Goal: Task Accomplishment & Management: Use online tool/utility

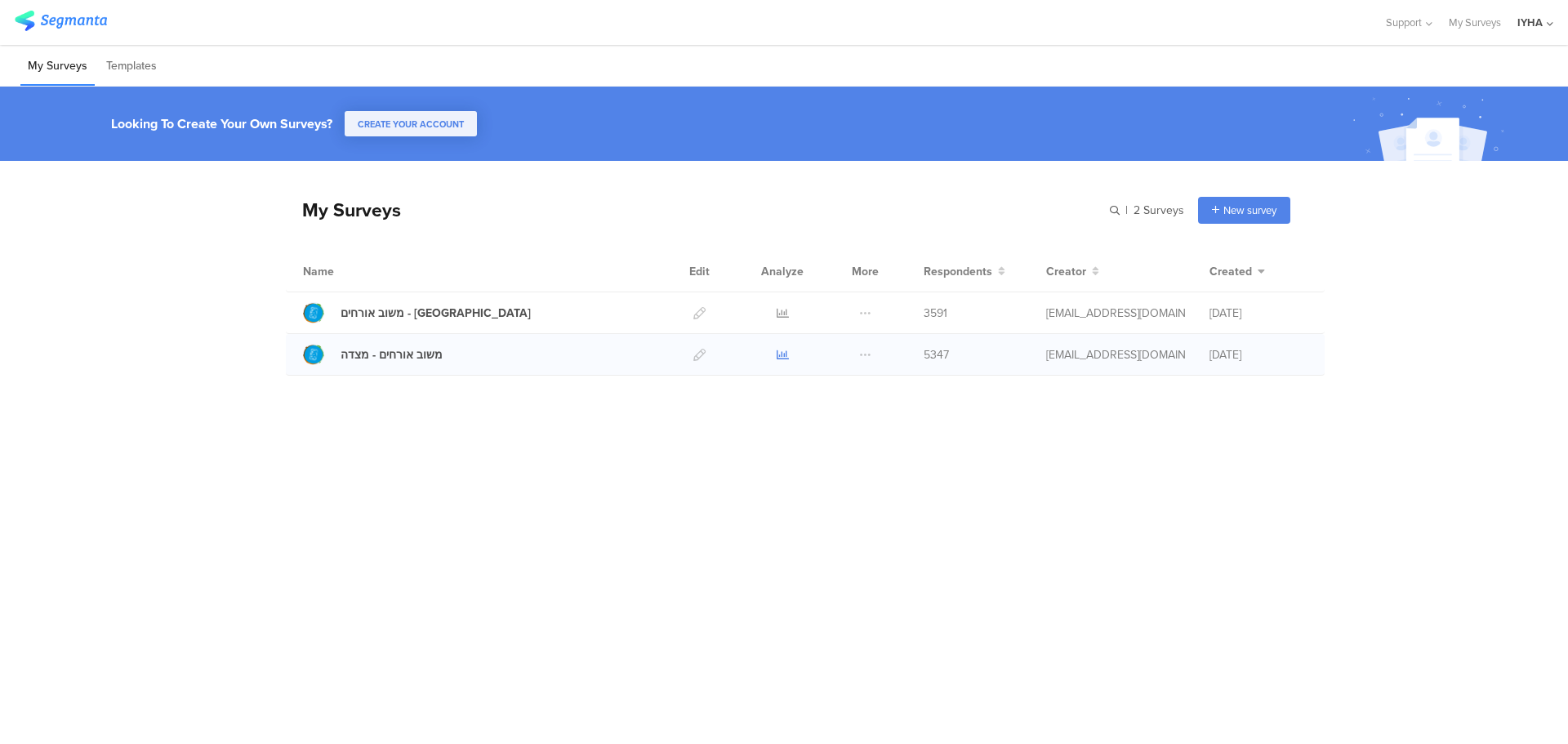
click at [780, 351] on icon at bounding box center [782, 355] width 12 height 12
click at [780, 310] on icon at bounding box center [782, 313] width 12 height 12
click at [781, 353] on icon at bounding box center [782, 355] width 12 height 12
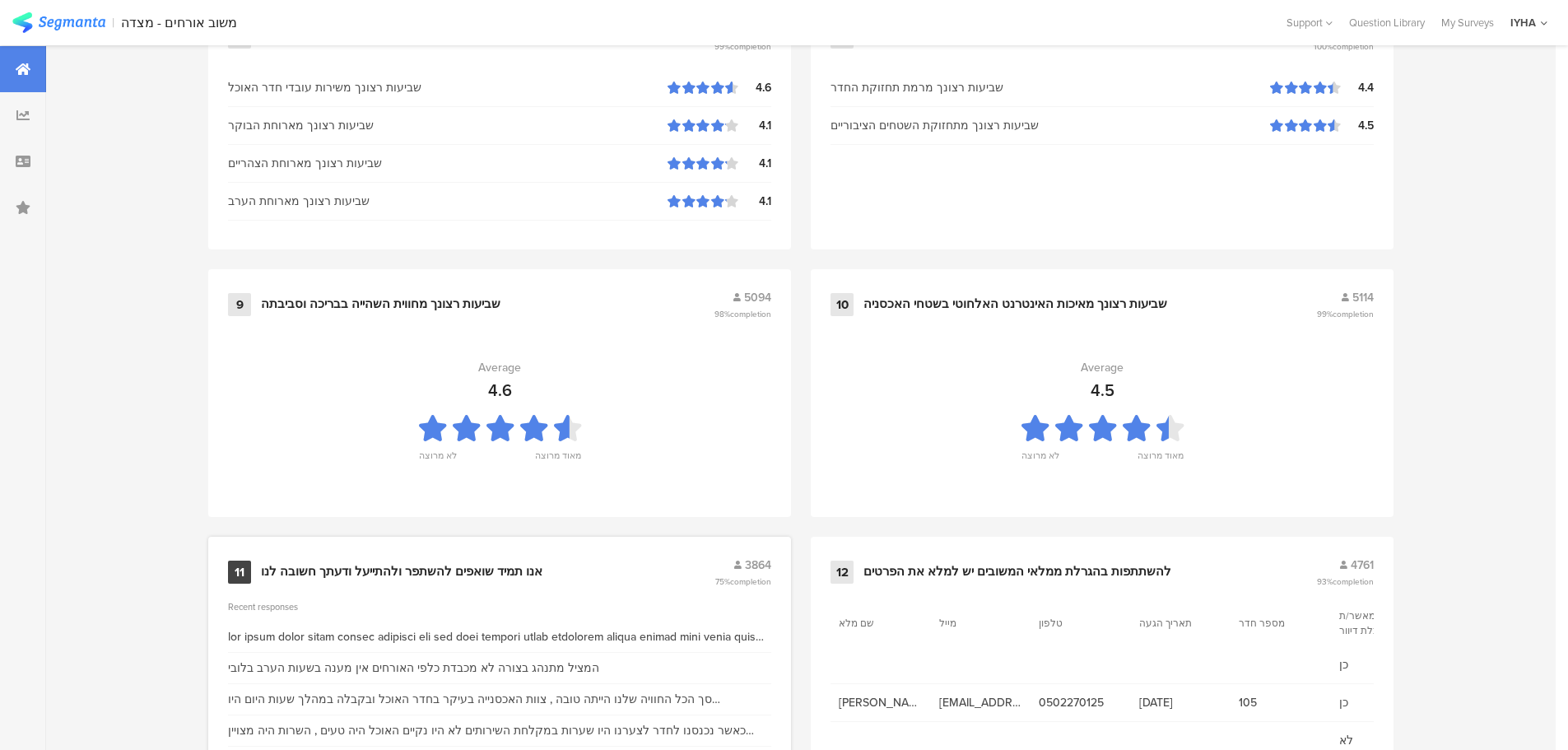
scroll to position [1664, 0]
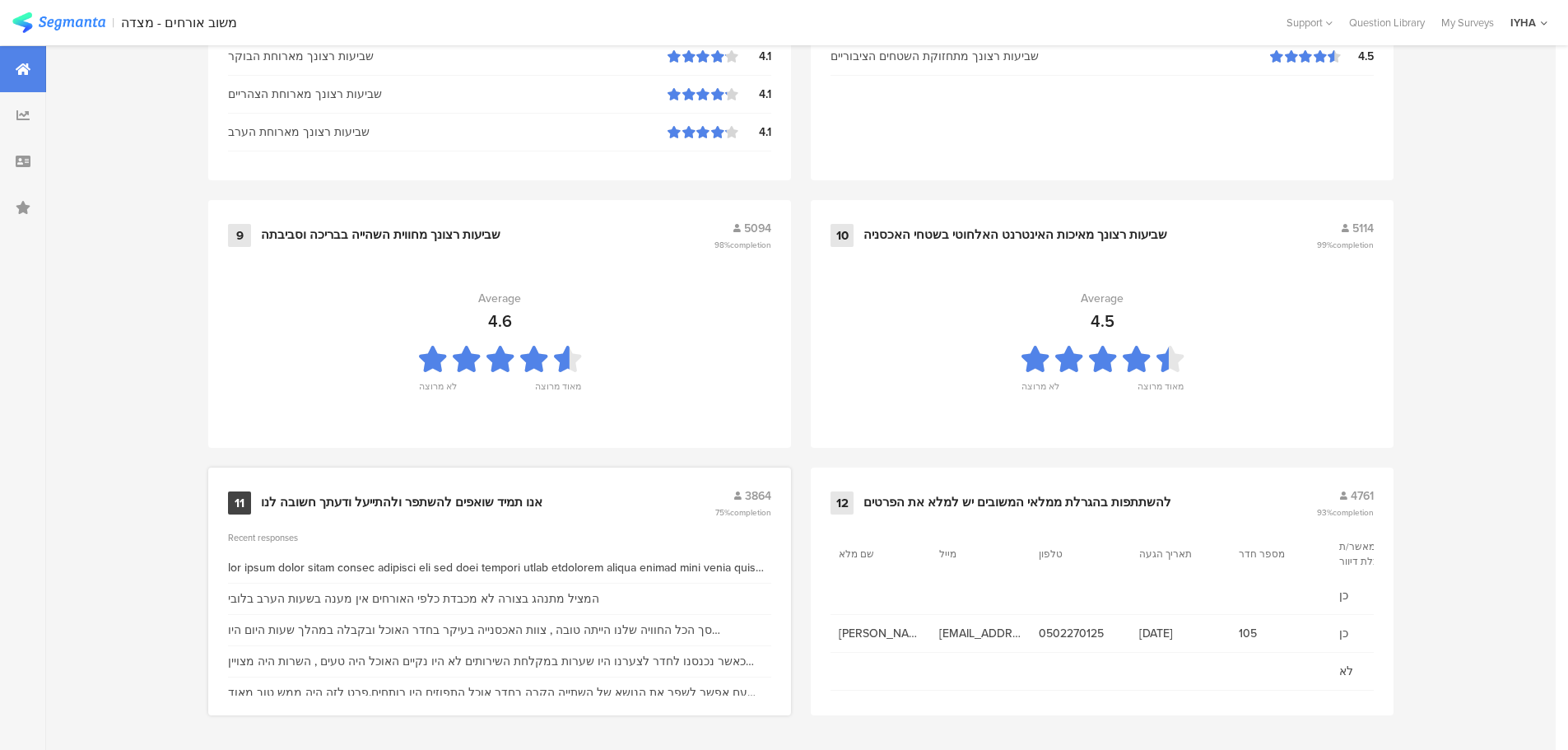
click at [415, 490] on div "11 אנו תמיד שואפים להשתפר ולהתייעל ודעתך חשובה לנו 3864 75% completion" at bounding box center [499, 502] width 543 height 31
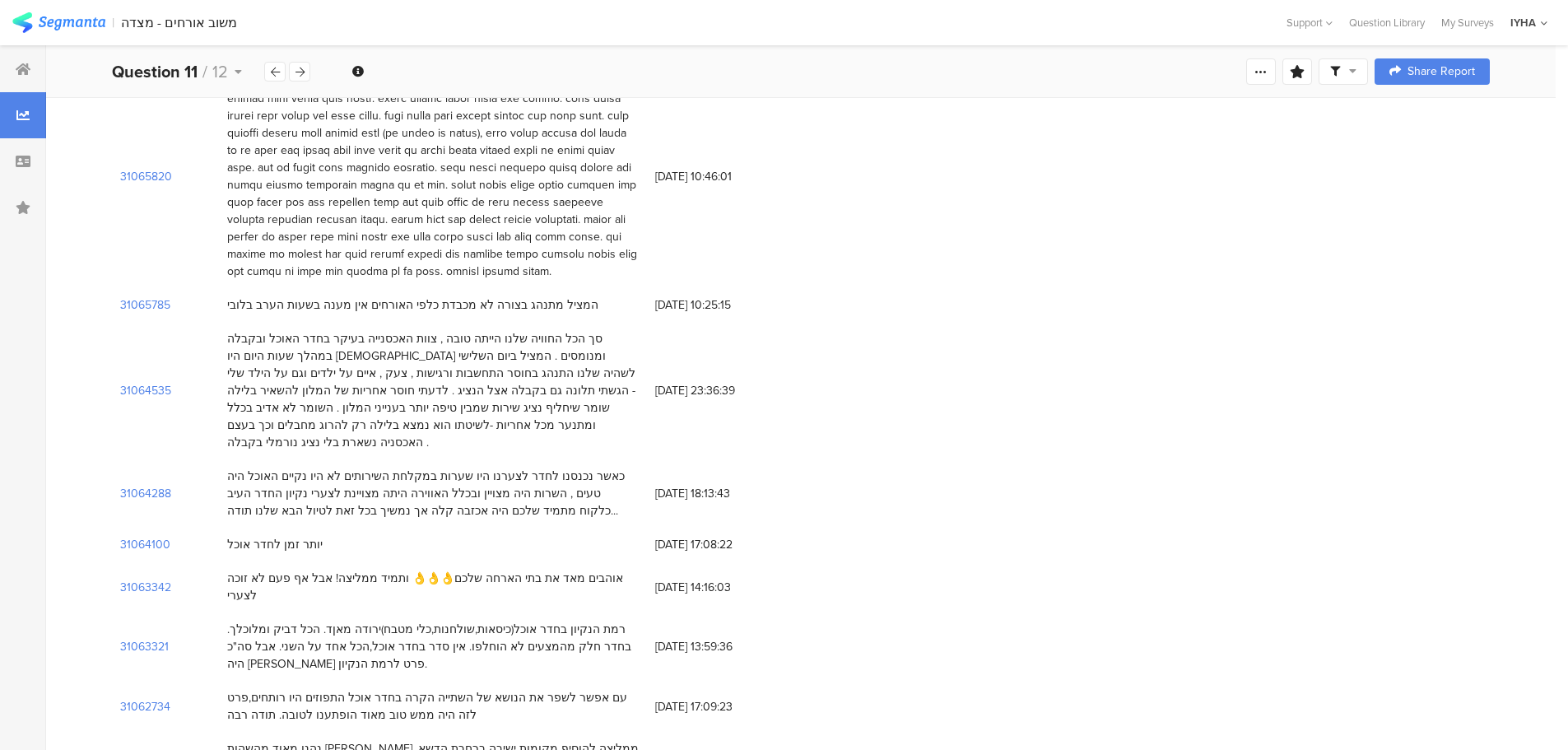
scroll to position [227, 0]
click at [161, 481] on section "31064288" at bounding box center [145, 489] width 51 height 17
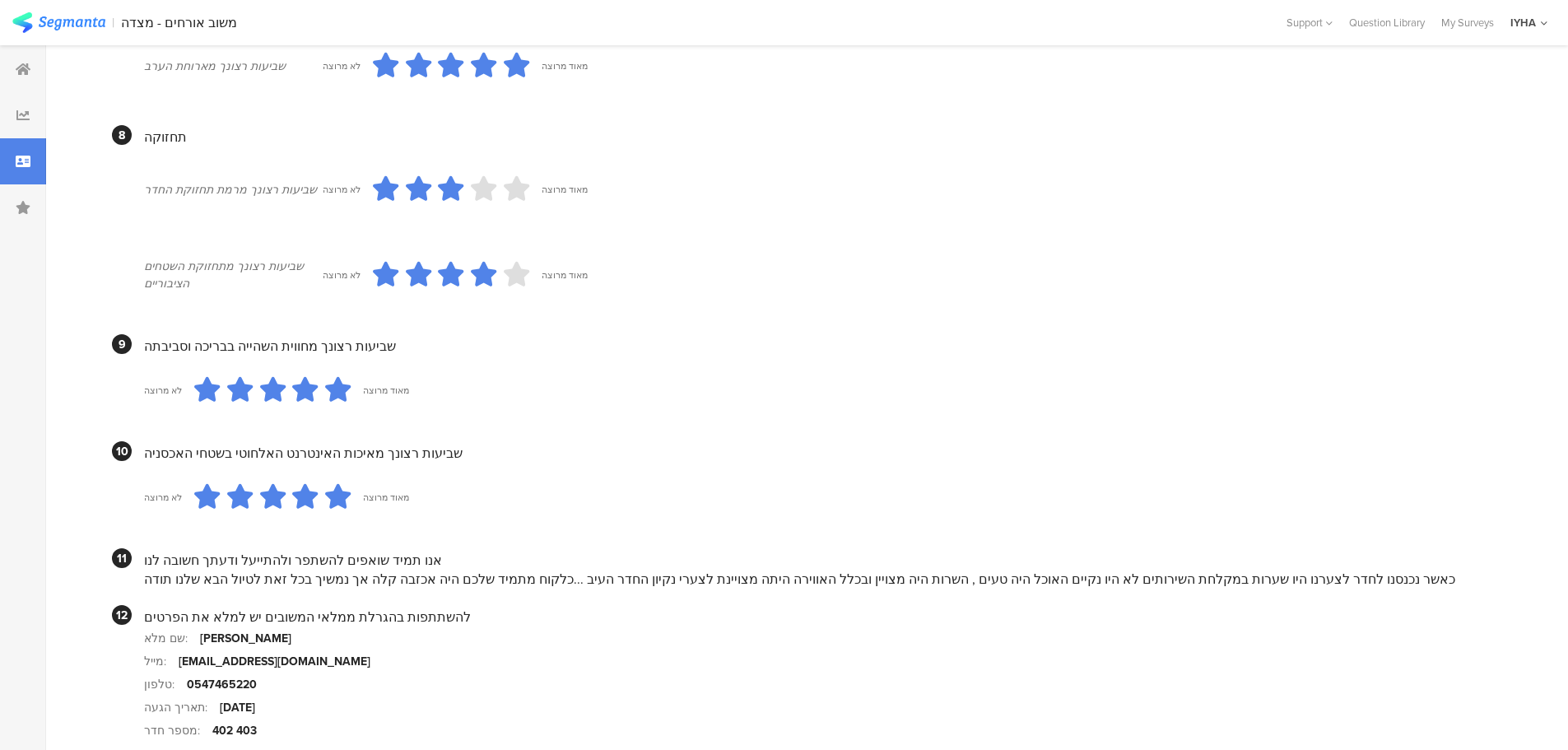
scroll to position [1384, 0]
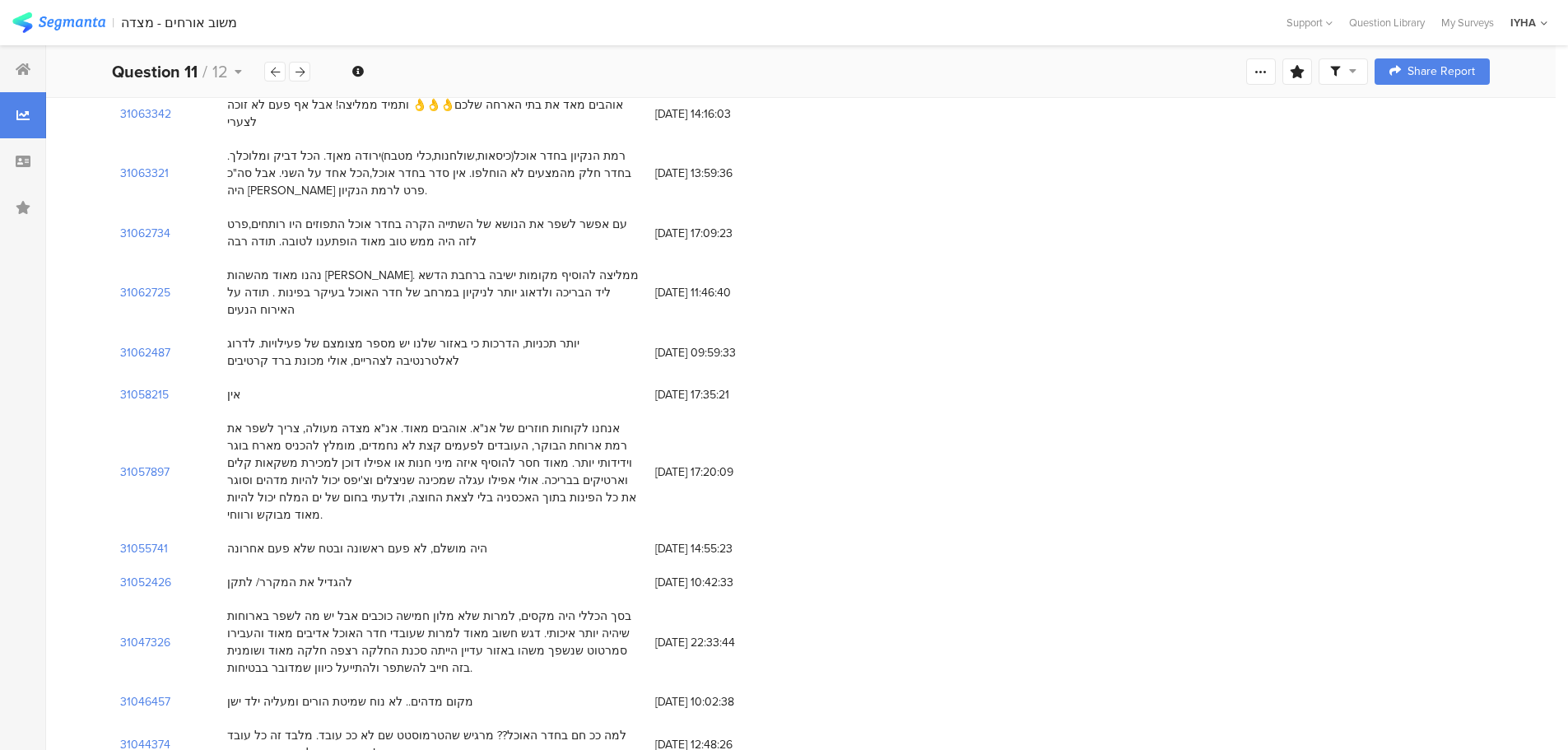
scroll to position [350, 0]
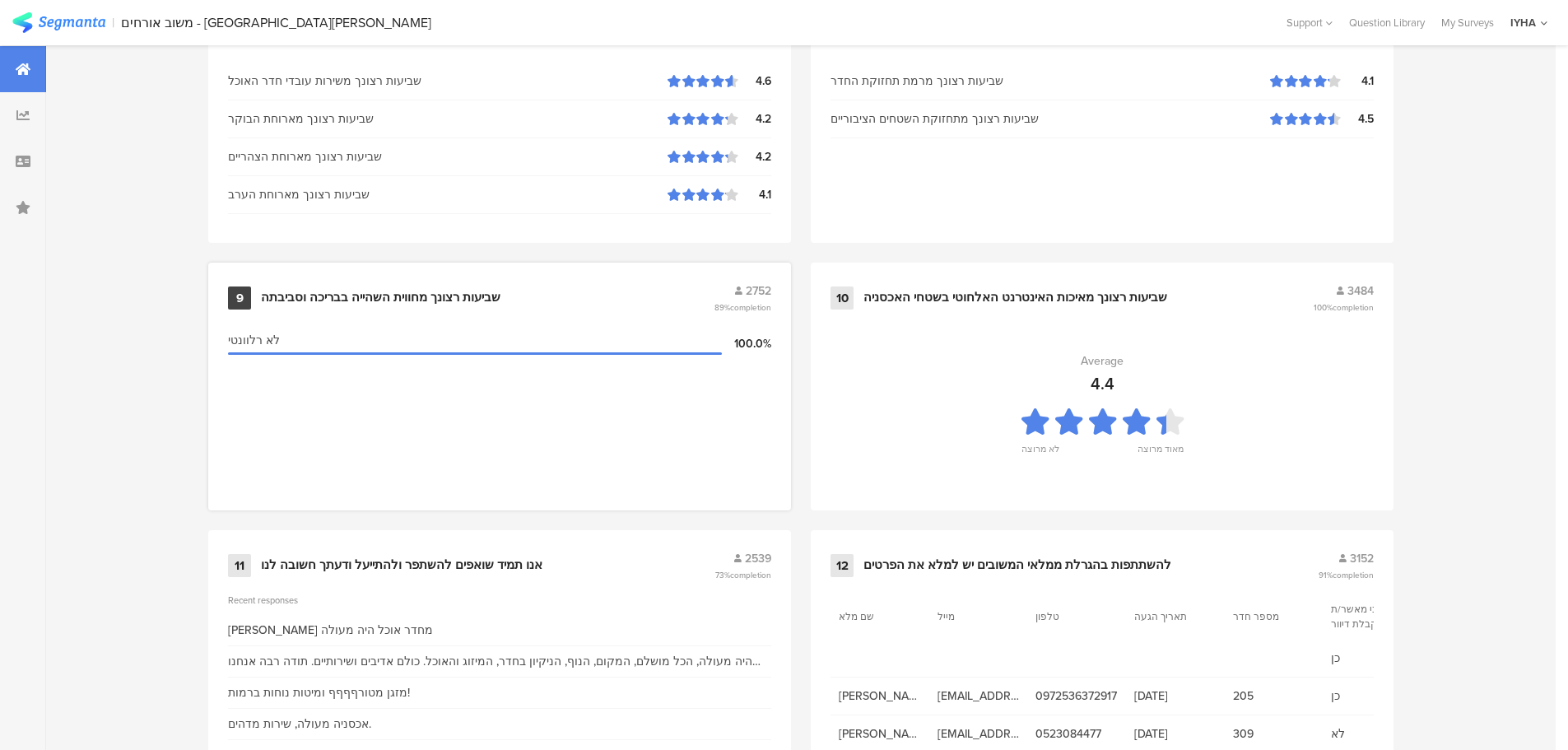
scroll to position [1664, 0]
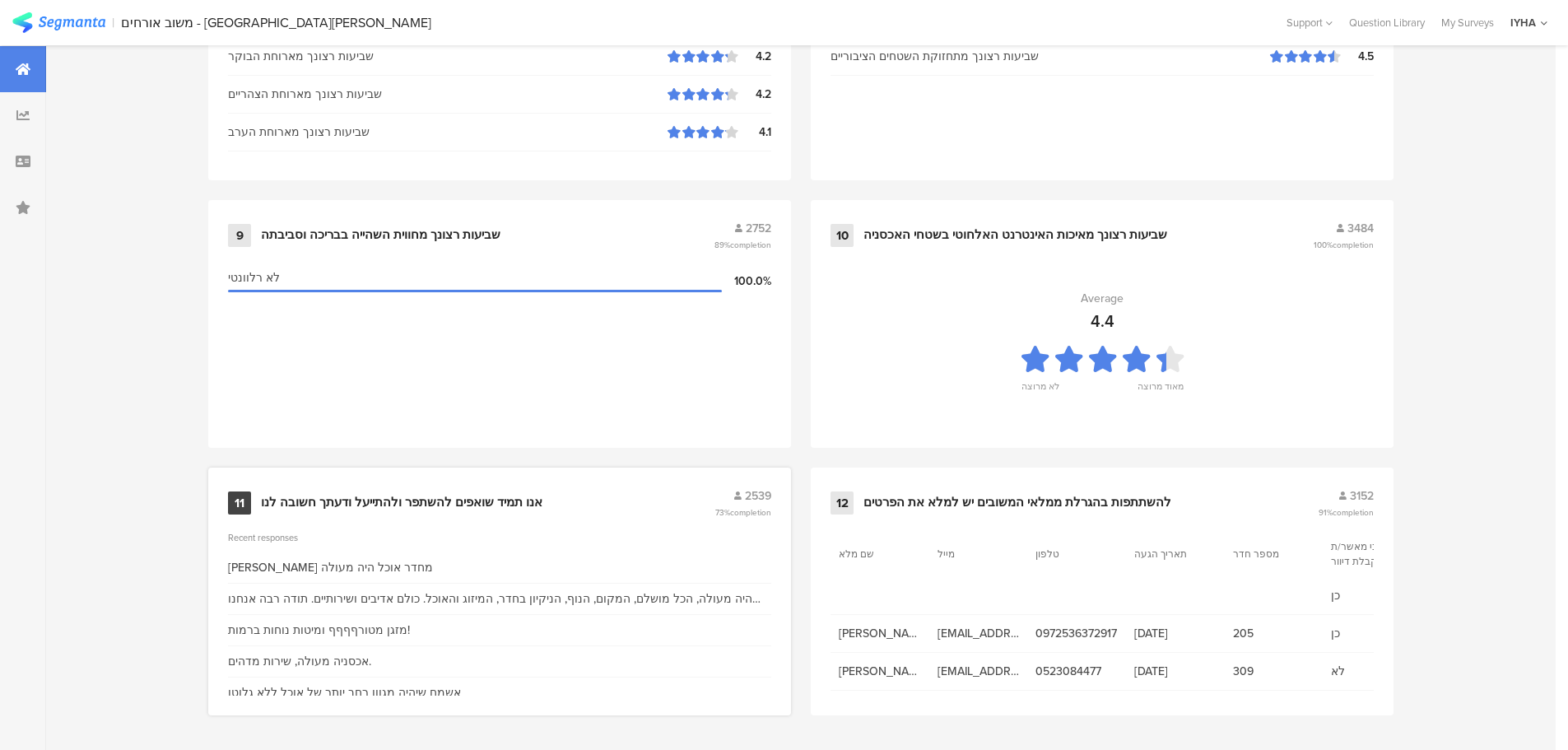
click at [458, 487] on div "11 אנו תמיד שואפים להשתפר ולהתייעל ודעתך חשובה לנו 2539 73% completion" at bounding box center [499, 502] width 543 height 31
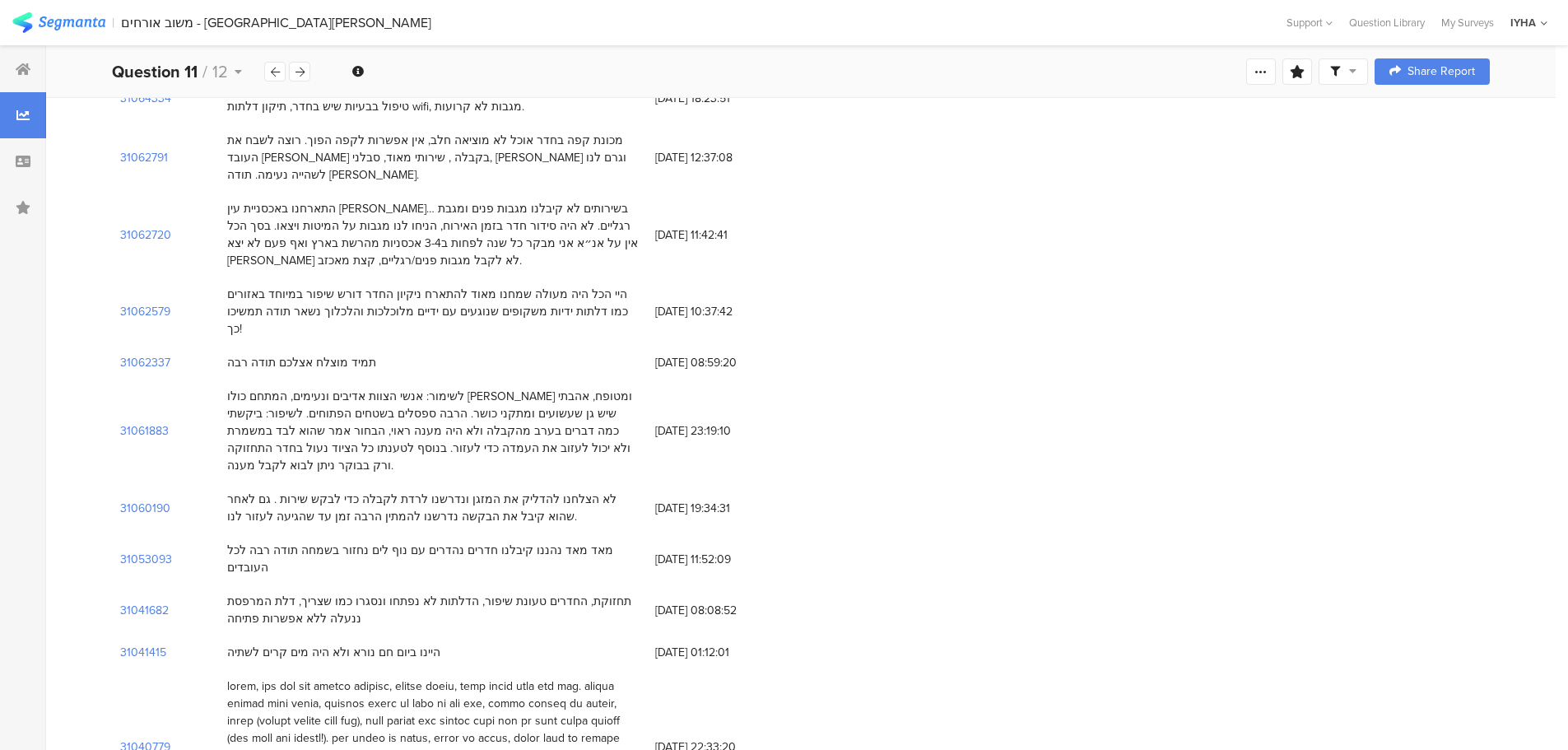
scroll to position [474, 0]
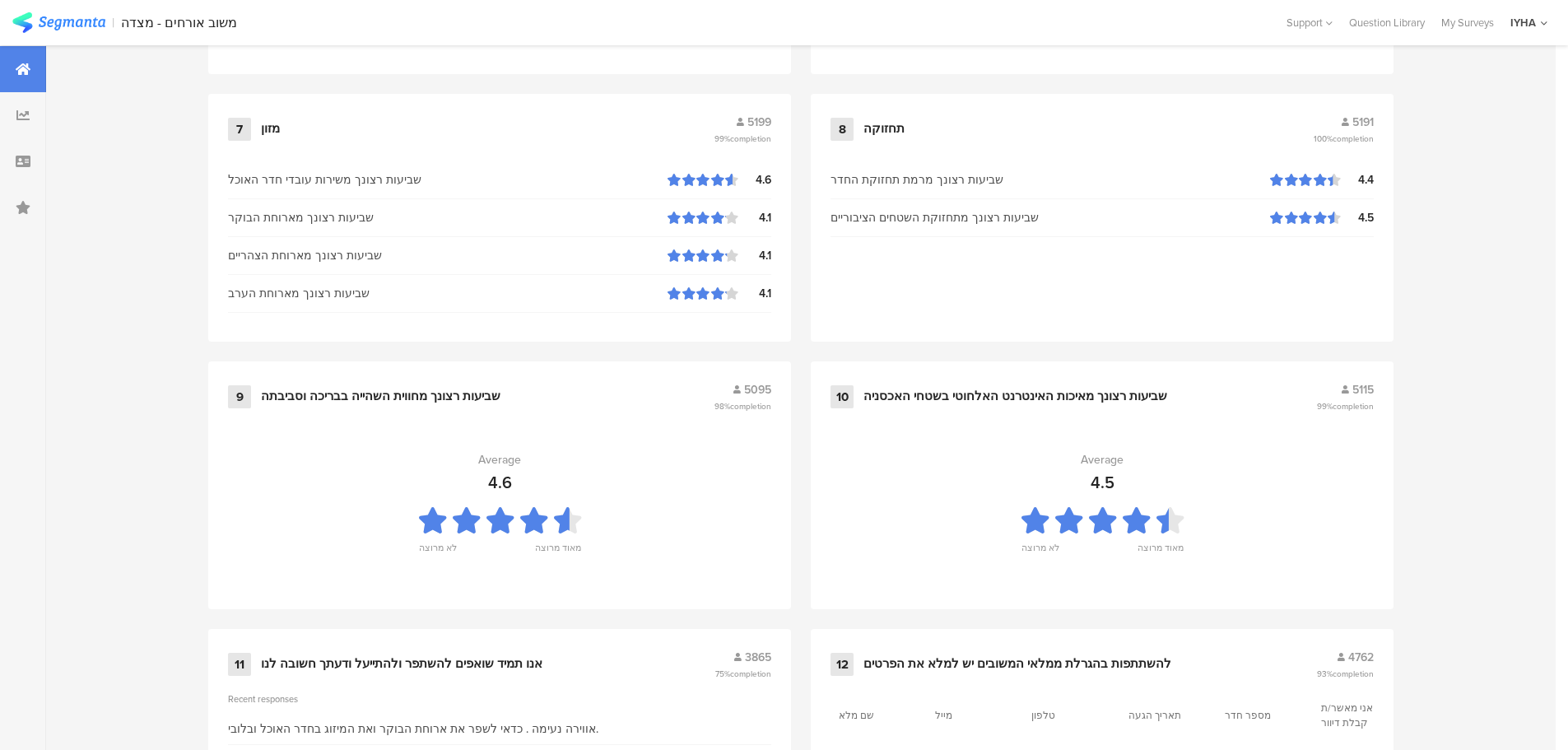
scroll to position [1664, 0]
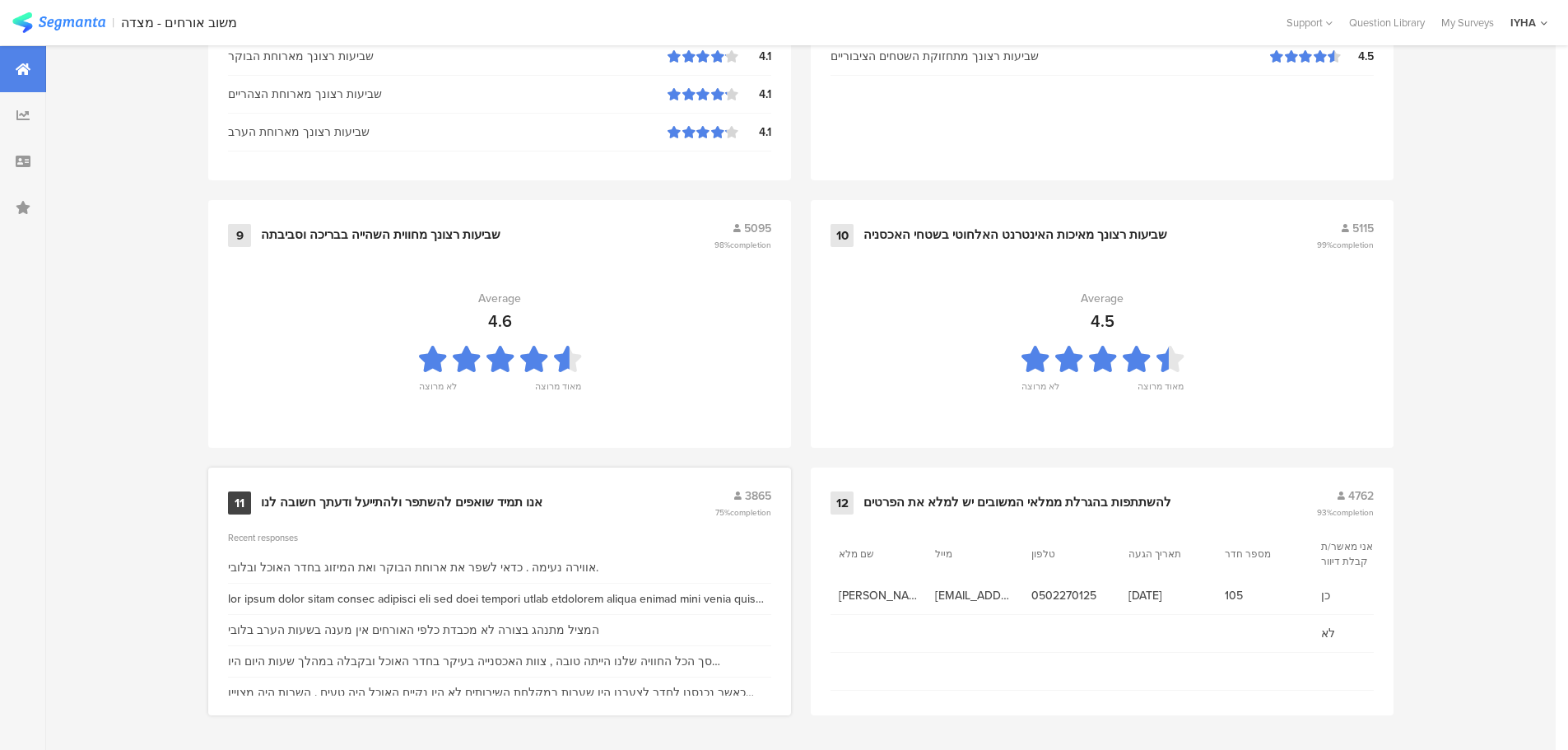
click at [471, 497] on div "אנו תמיד שואפים להשתפר ולהתייעל ודעתך חשובה לנו" at bounding box center [401, 503] width 282 height 16
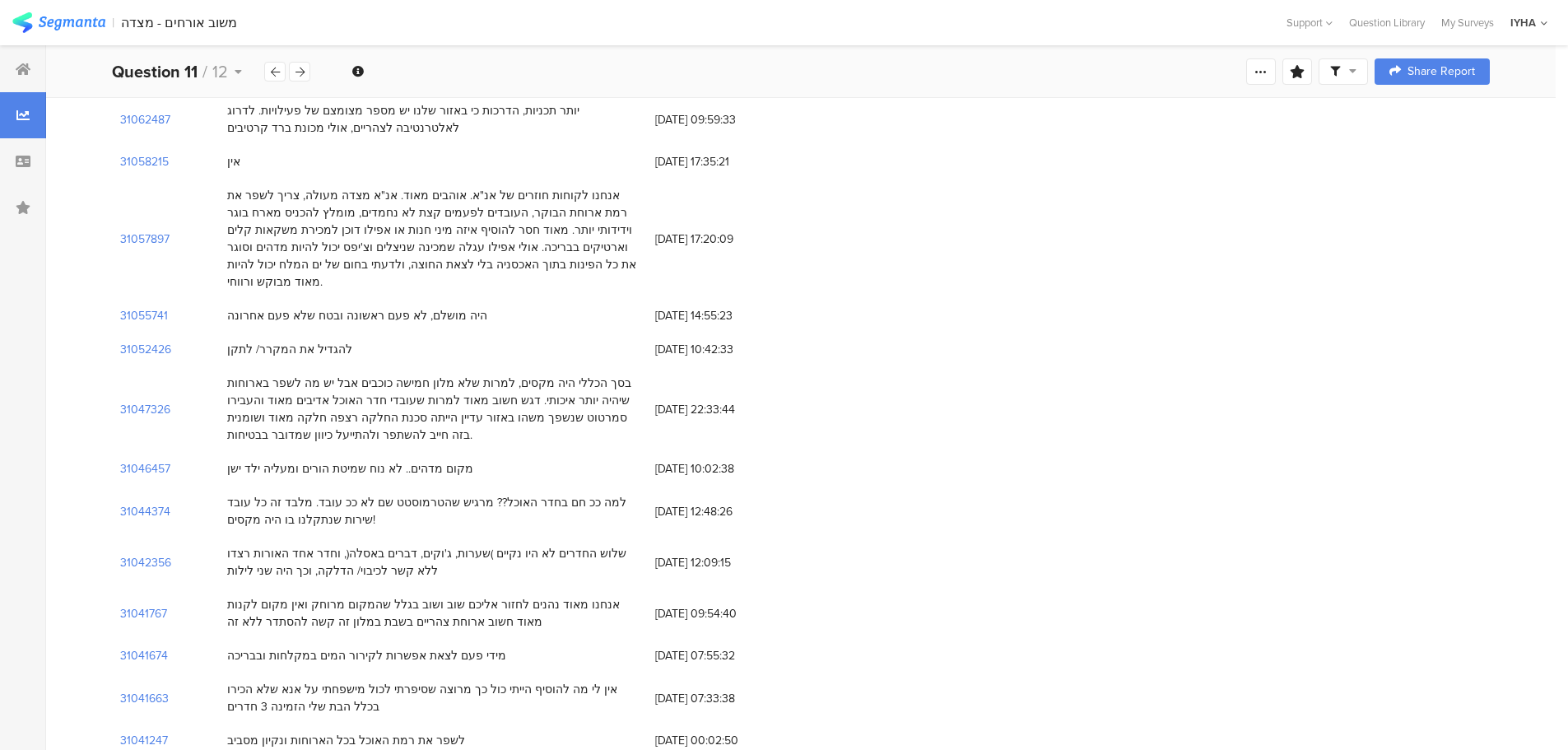
scroll to position [967, 0]
click at [142, 548] on section "31042356" at bounding box center [145, 556] width 51 height 17
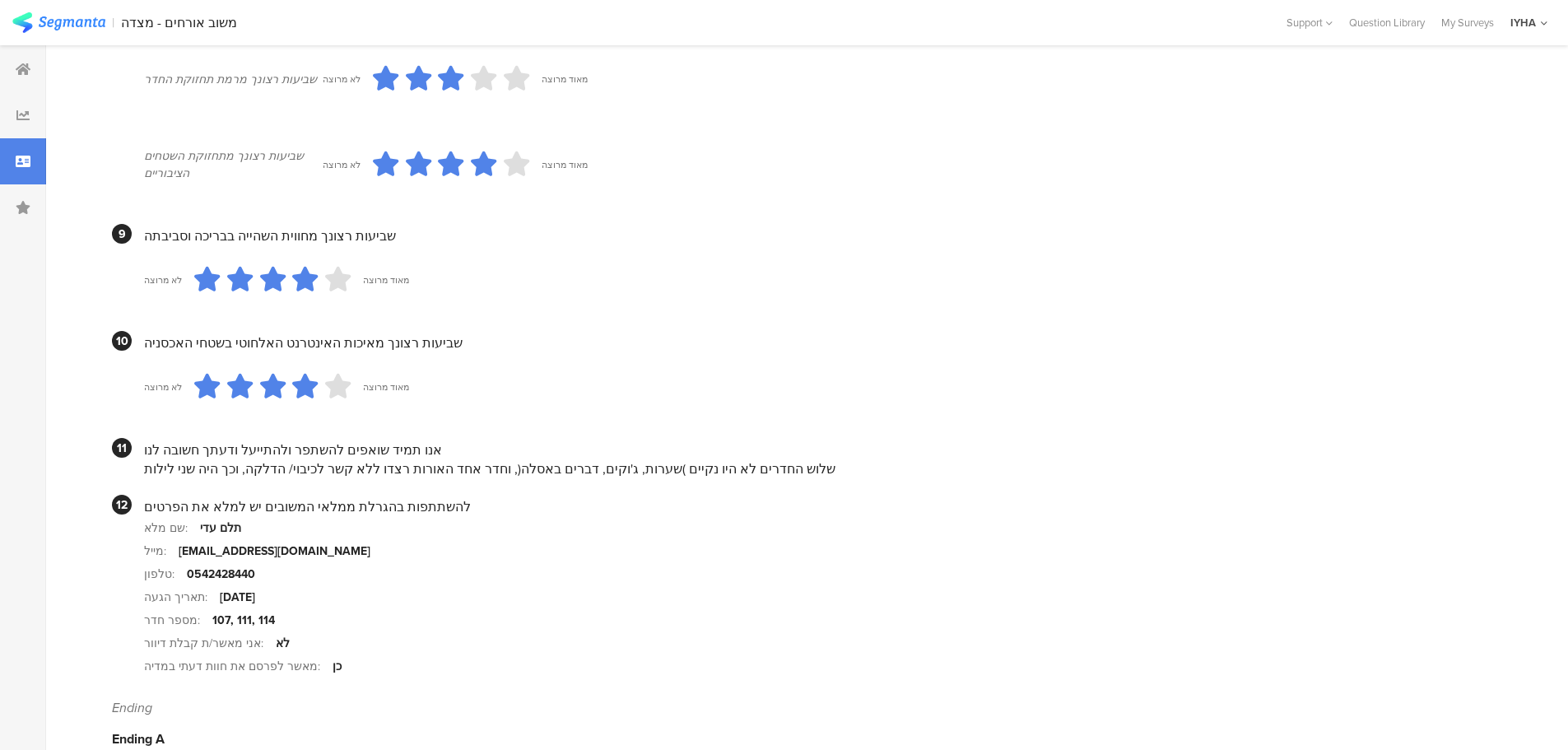
scroll to position [1413, 0]
